Goal: Task Accomplishment & Management: Manage account settings

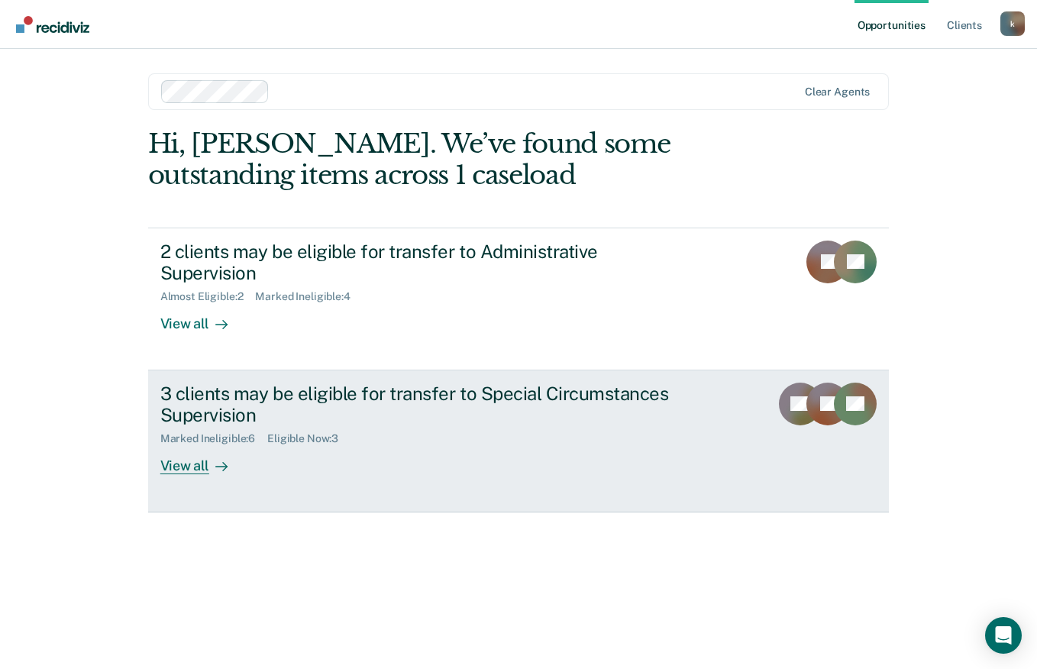
click at [189, 445] on div "View all" at bounding box center [203, 460] width 86 height 30
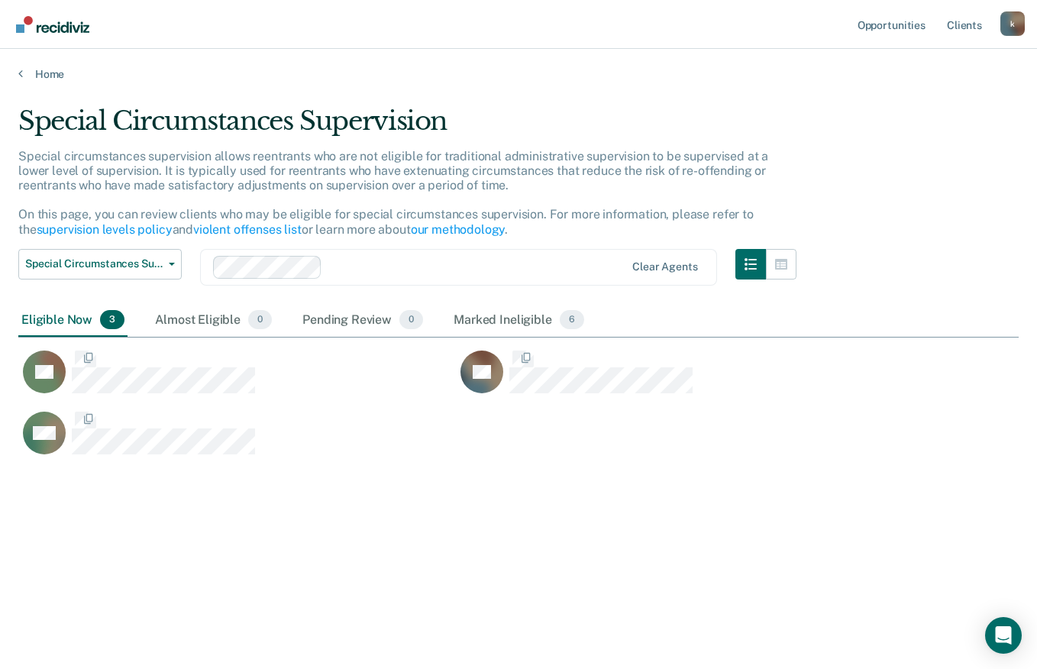
scroll to position [438, 989]
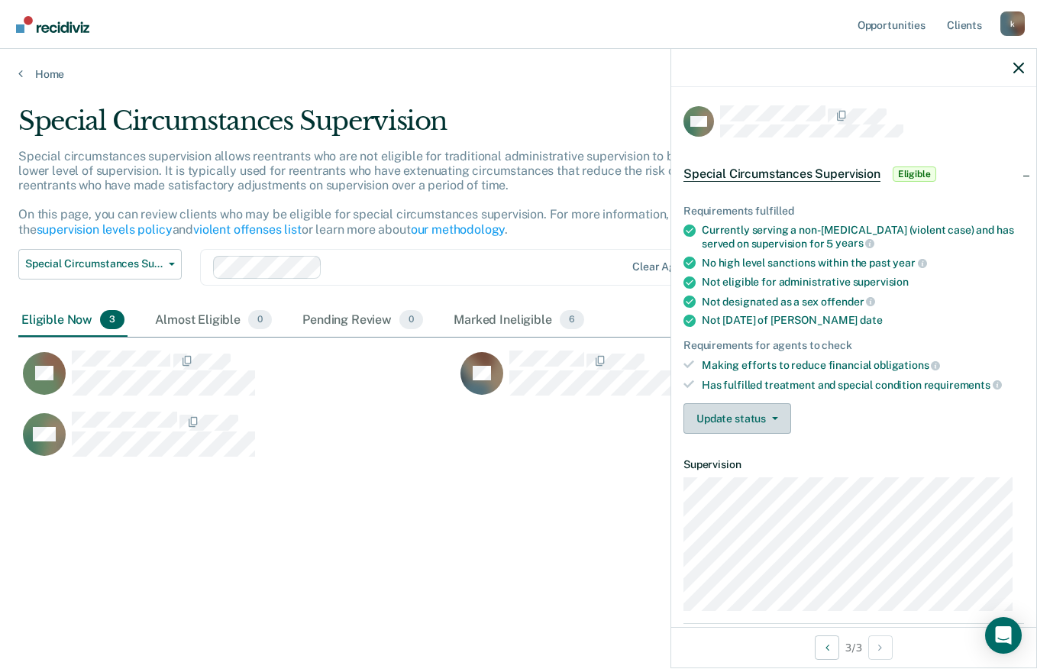
click at [769, 428] on button "Update status" at bounding box center [737, 418] width 108 height 31
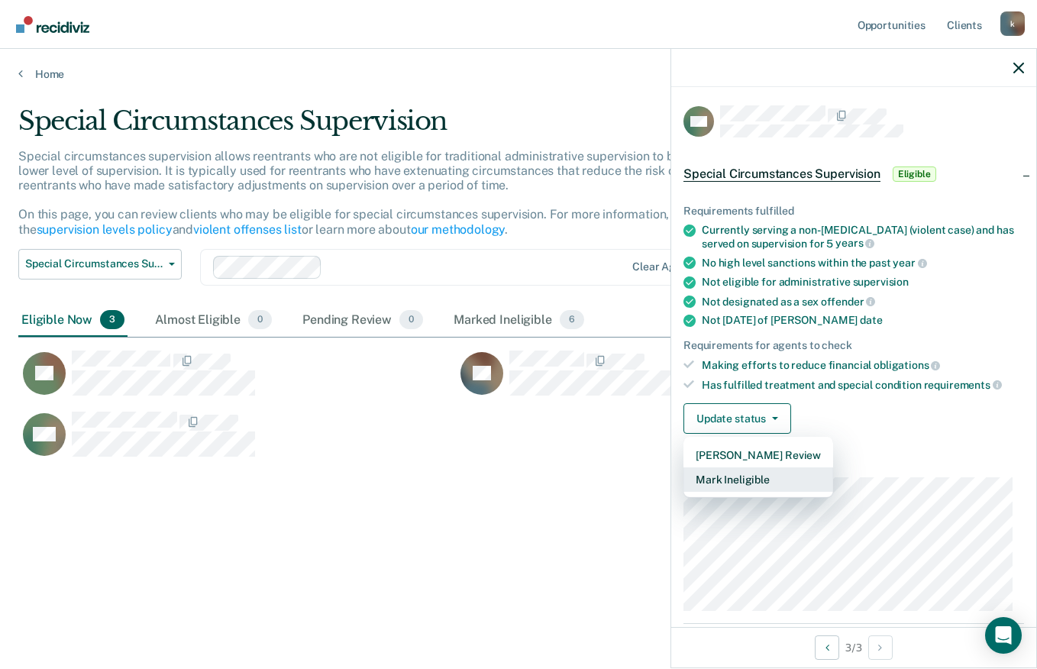
click at [746, 479] on button "Mark Ineligible" at bounding box center [758, 479] width 150 height 24
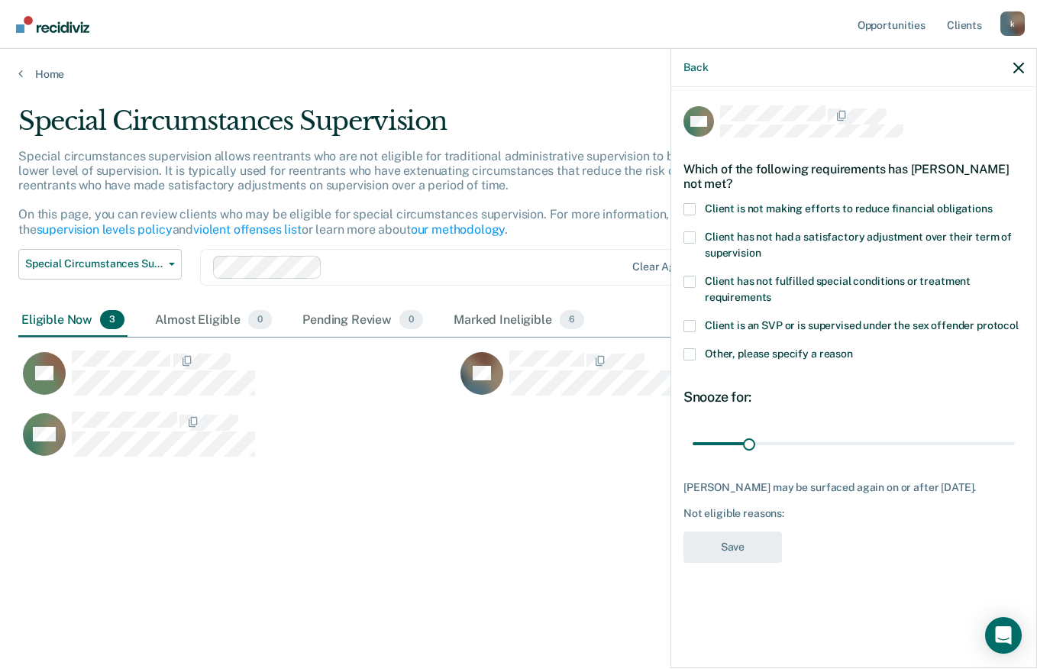
click at [691, 212] on span at bounding box center [689, 209] width 12 height 12
click at [993, 203] on input "Client is not making efforts to reduce financial obligations" at bounding box center [993, 203] width 0 height 0
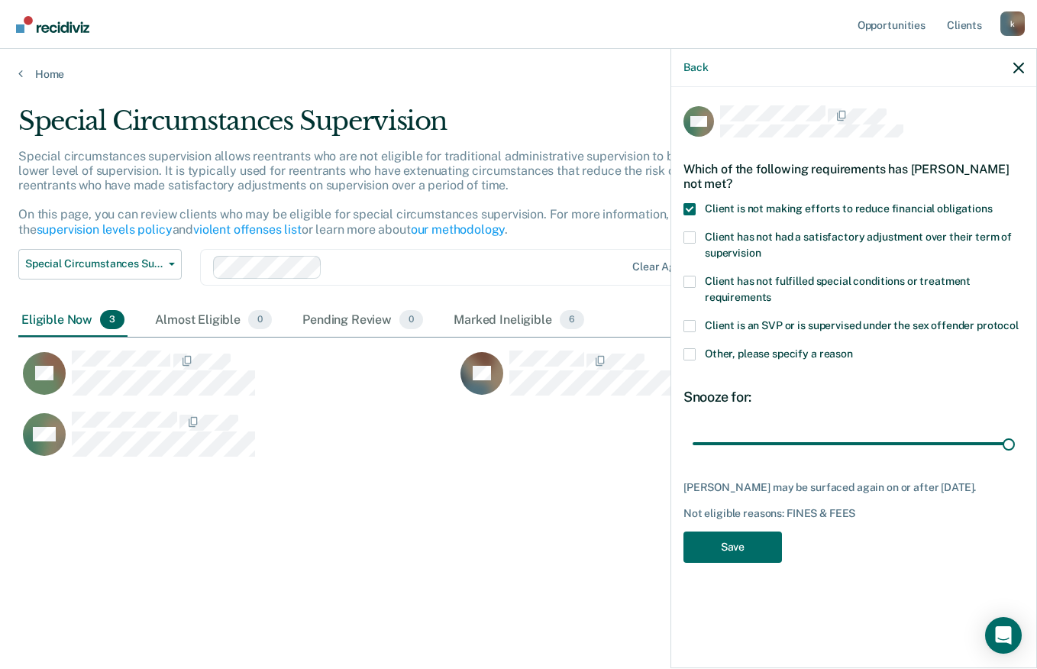
type input "180"
click at [732, 547] on button "Save" at bounding box center [732, 546] width 98 height 31
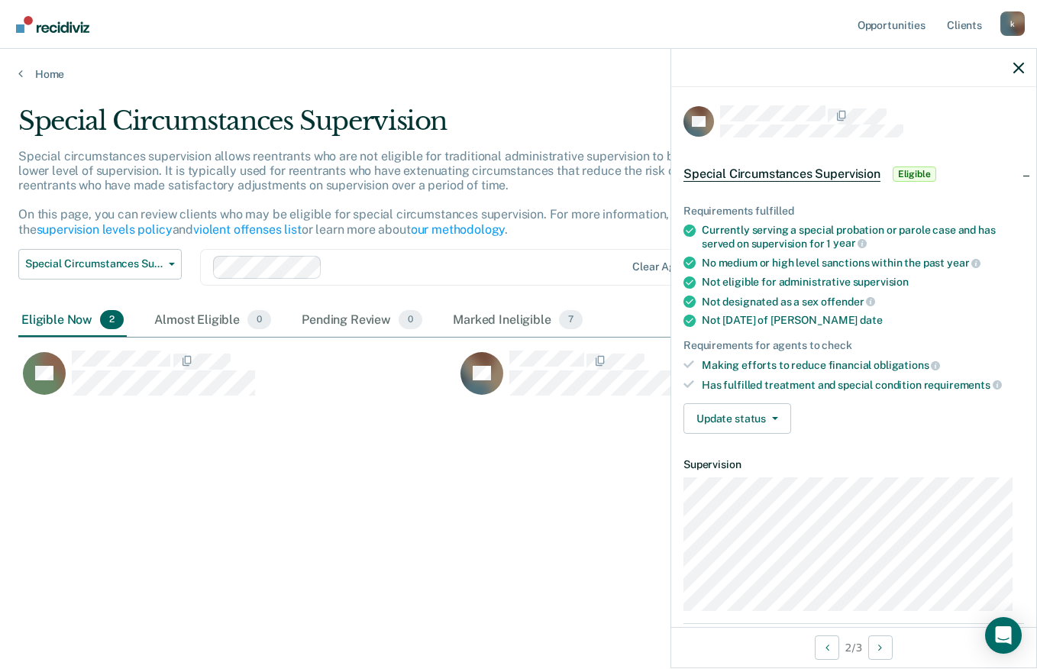
click at [208, 203] on div "Special circumstances supervision allows reentrants who are not eligible for tr…" at bounding box center [407, 199] width 778 height 100
